Goal: Task Accomplishment & Management: Use online tool/utility

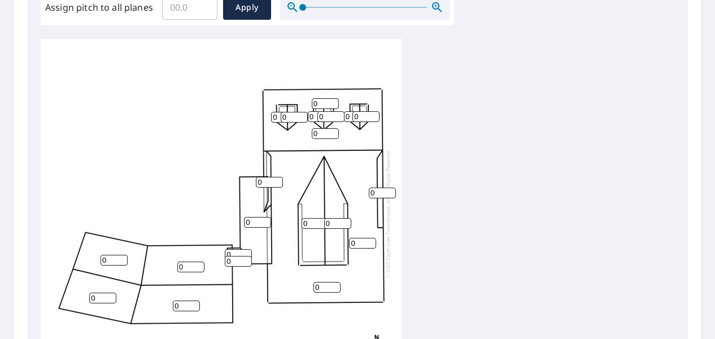
scroll to position [357, 0]
click at [278, 112] on input "0" at bounding box center [284, 117] width 27 height 11
type input "12"
click at [290, 112] on input "0" at bounding box center [294, 117] width 27 height 11
type input "12"
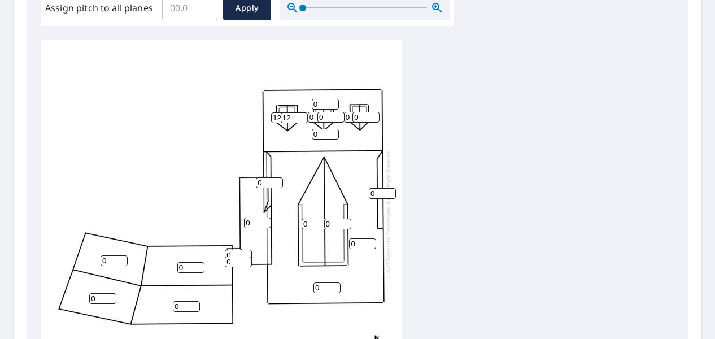
click at [325, 112] on input "0" at bounding box center [330, 117] width 27 height 11
type input "12"
click at [313, 112] on input "0" at bounding box center [321, 117] width 27 height 11
type input "12"
click at [364, 112] on input "0" at bounding box center [365, 117] width 27 height 11
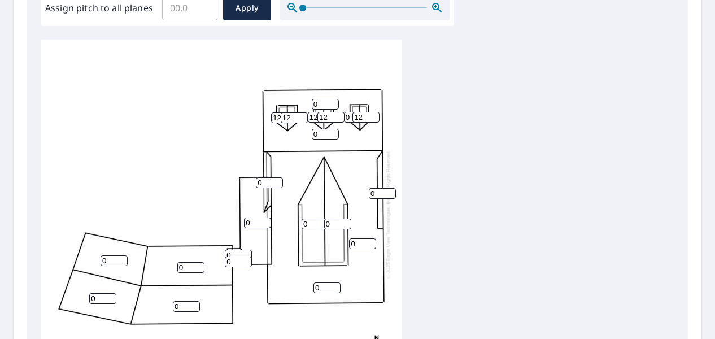
type input "12"
click at [346, 112] on input "0" at bounding box center [357, 117] width 27 height 11
type input "12"
click at [325, 129] on input "0" at bounding box center [325, 134] width 27 height 11
type input "010"
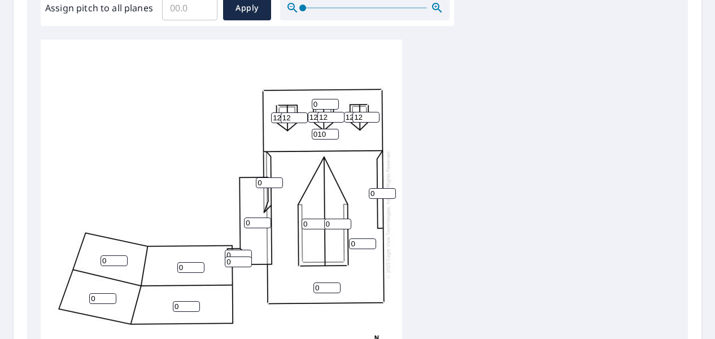
click at [317, 99] on input "0" at bounding box center [325, 104] width 27 height 11
type input "10"
click at [317, 129] on input "010" at bounding box center [325, 134] width 27 height 11
type input "10"
click at [326, 282] on input "0" at bounding box center [326, 287] width 27 height 11
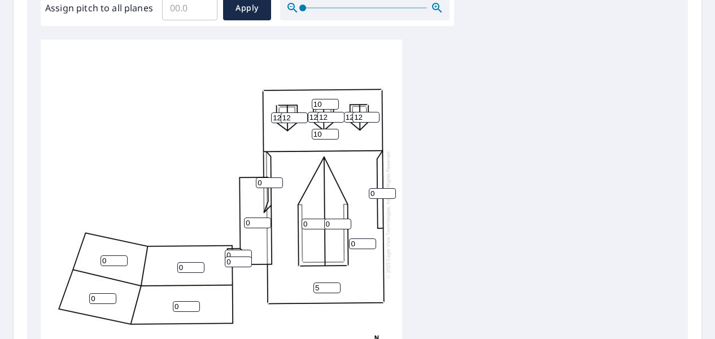
type input "5"
click at [313, 218] on input "0" at bounding box center [314, 223] width 27 height 11
type input "10"
click at [333, 218] on input "0" at bounding box center [337, 223] width 27 height 11
type input "10"
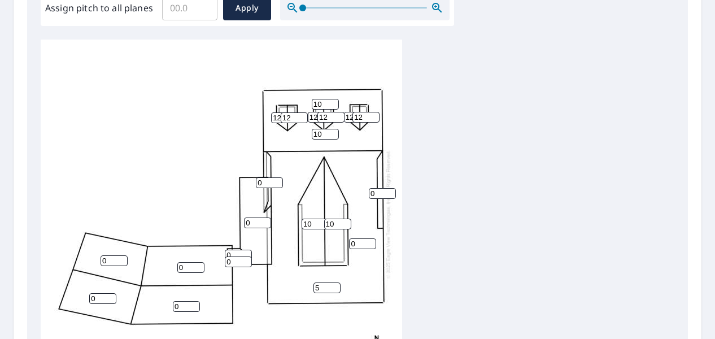
click at [376, 188] on input "0" at bounding box center [382, 193] width 27 height 11
type input "1"
type input "5"
click at [269, 177] on input "0" at bounding box center [269, 182] width 27 height 11
type input "5"
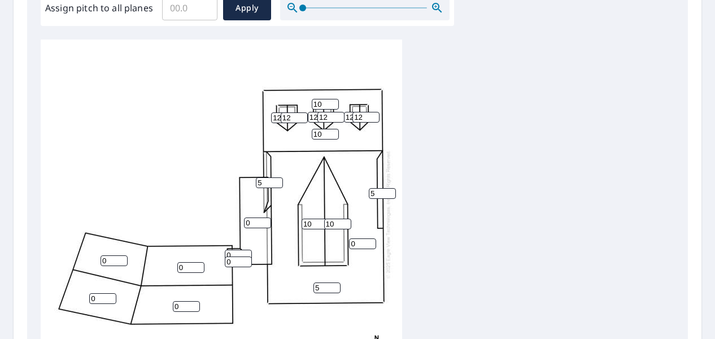
click at [253, 217] on input "0" at bounding box center [257, 222] width 27 height 11
type input "5"
click at [235, 250] on input "0" at bounding box center [238, 255] width 27 height 11
type input "5"
click at [236, 256] on input "0" at bounding box center [238, 261] width 27 height 11
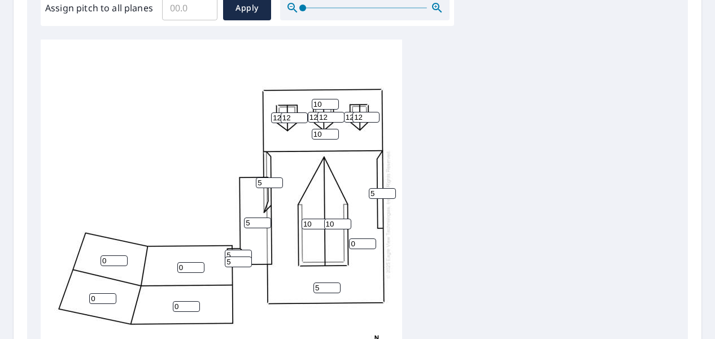
type input "5"
click at [189, 262] on input "0" at bounding box center [190, 267] width 27 height 11
type input "5"
click at [182, 301] on input "0" at bounding box center [186, 306] width 27 height 11
type input "5"
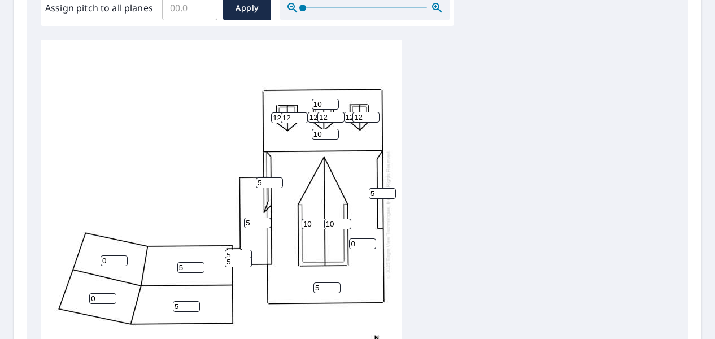
click at [104, 293] on input "0" at bounding box center [102, 298] width 27 height 11
type input "5"
click at [107, 255] on input "0" at bounding box center [113, 260] width 27 height 11
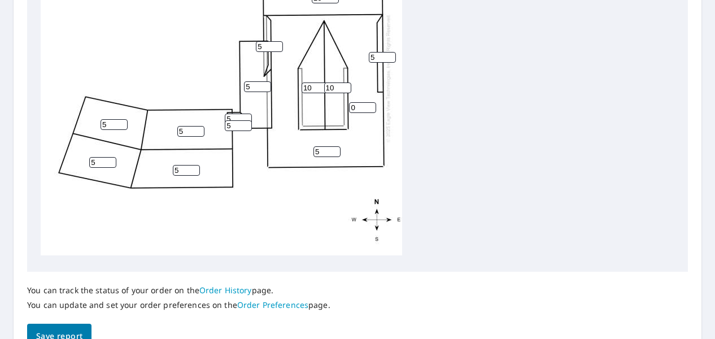
scroll to position [554, 0]
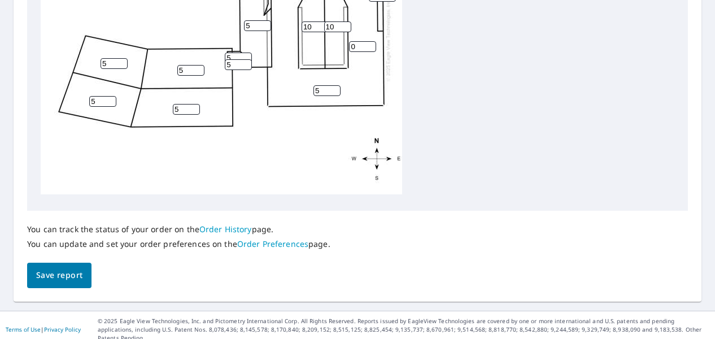
type input "5"
click at [62, 274] on span "Save report" at bounding box center [59, 275] width 46 height 14
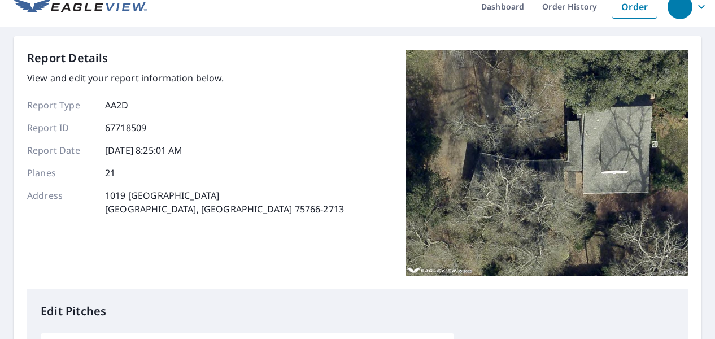
scroll to position [0, 0]
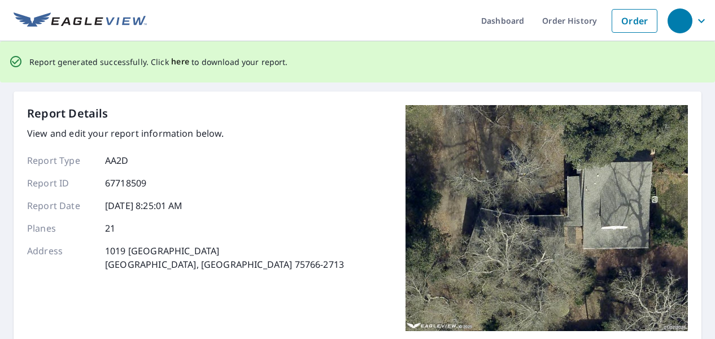
click at [176, 60] on span "here" at bounding box center [180, 62] width 19 height 14
